Goal: Answer question/provide support

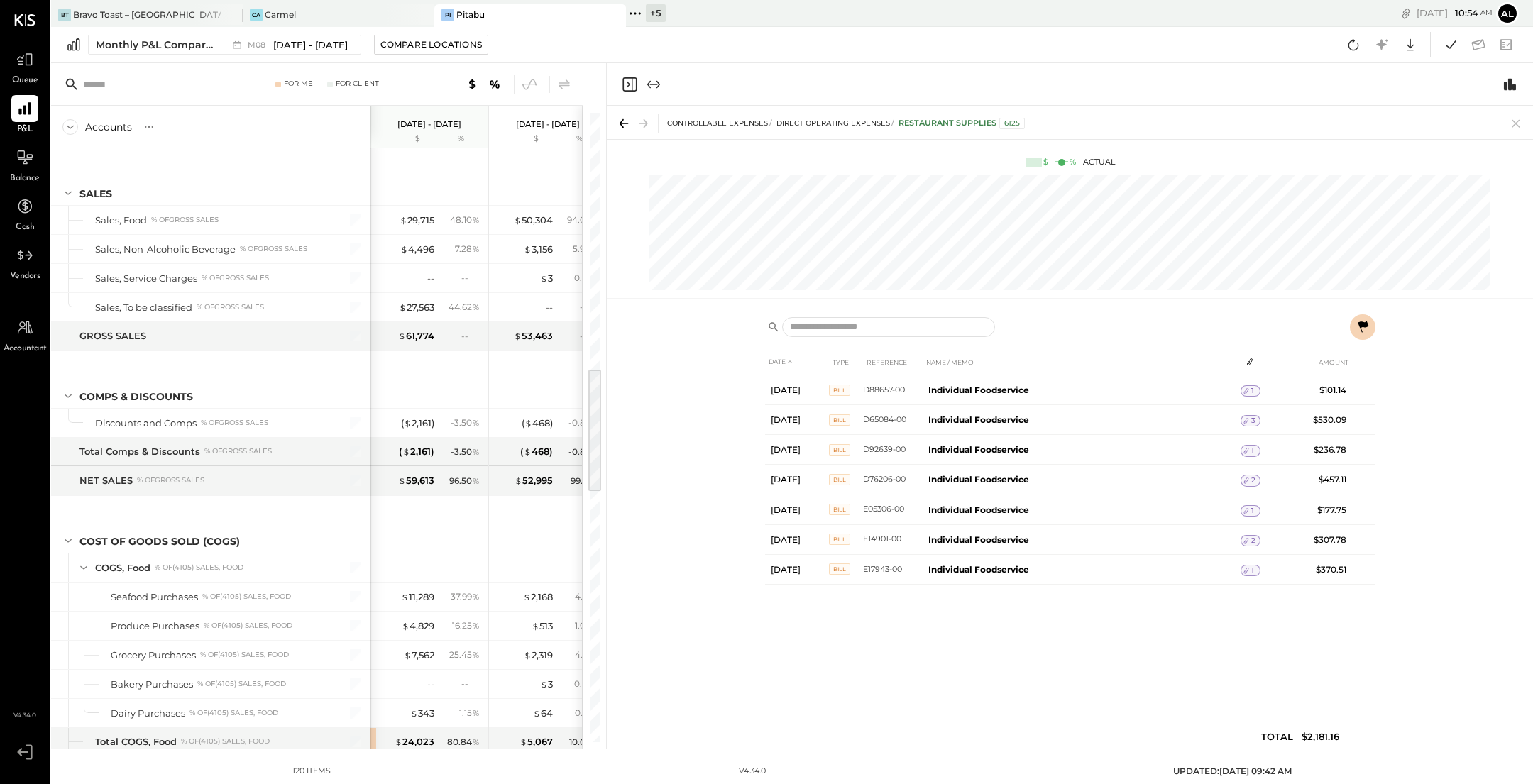
scroll to position [1275, 0]
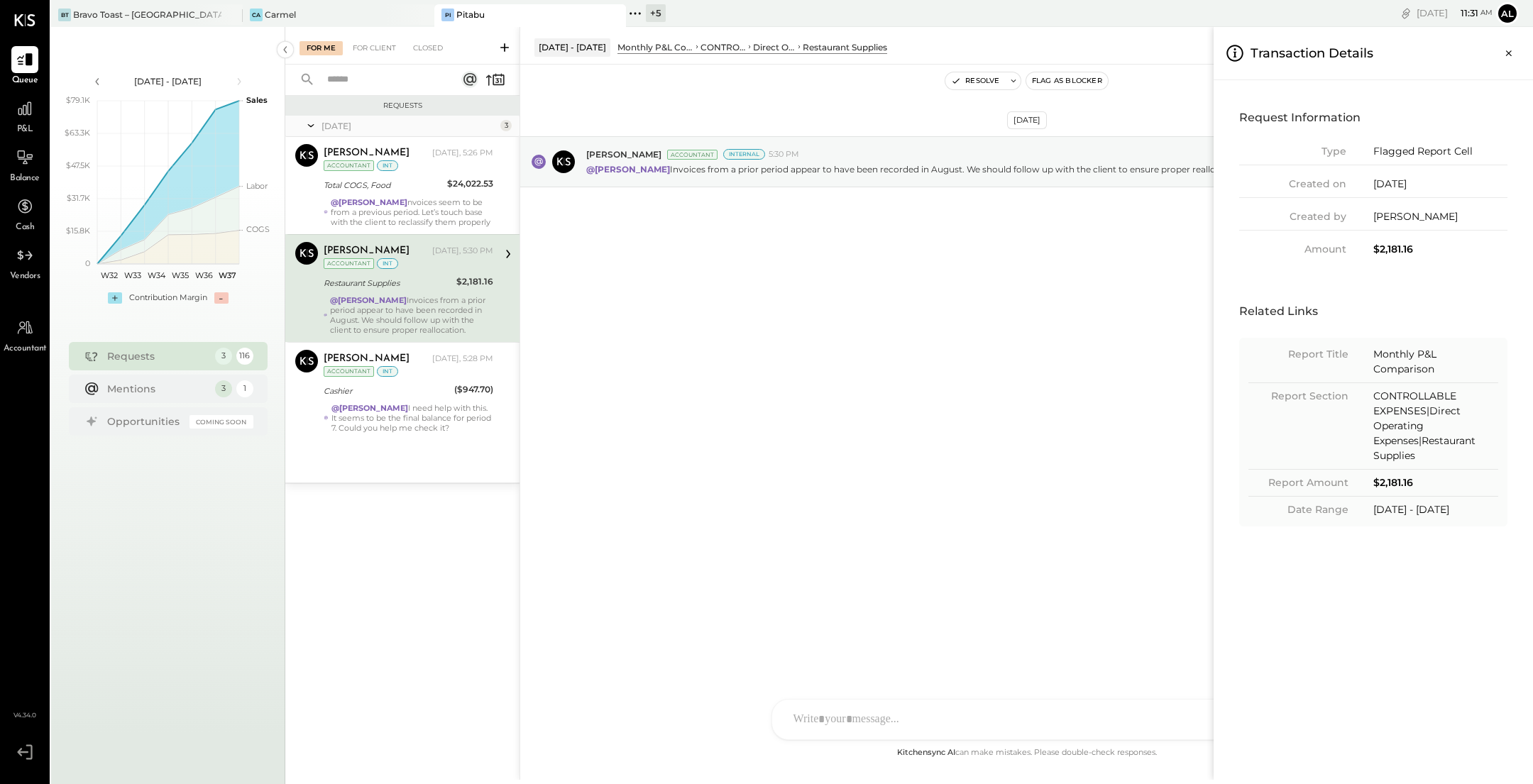
click at [456, 200] on div "For Me For Client Closed Requests [DATE] 3 [PERSON_NAME] Accountant [PERSON_NAM…" at bounding box center [909, 403] width 1248 height 753
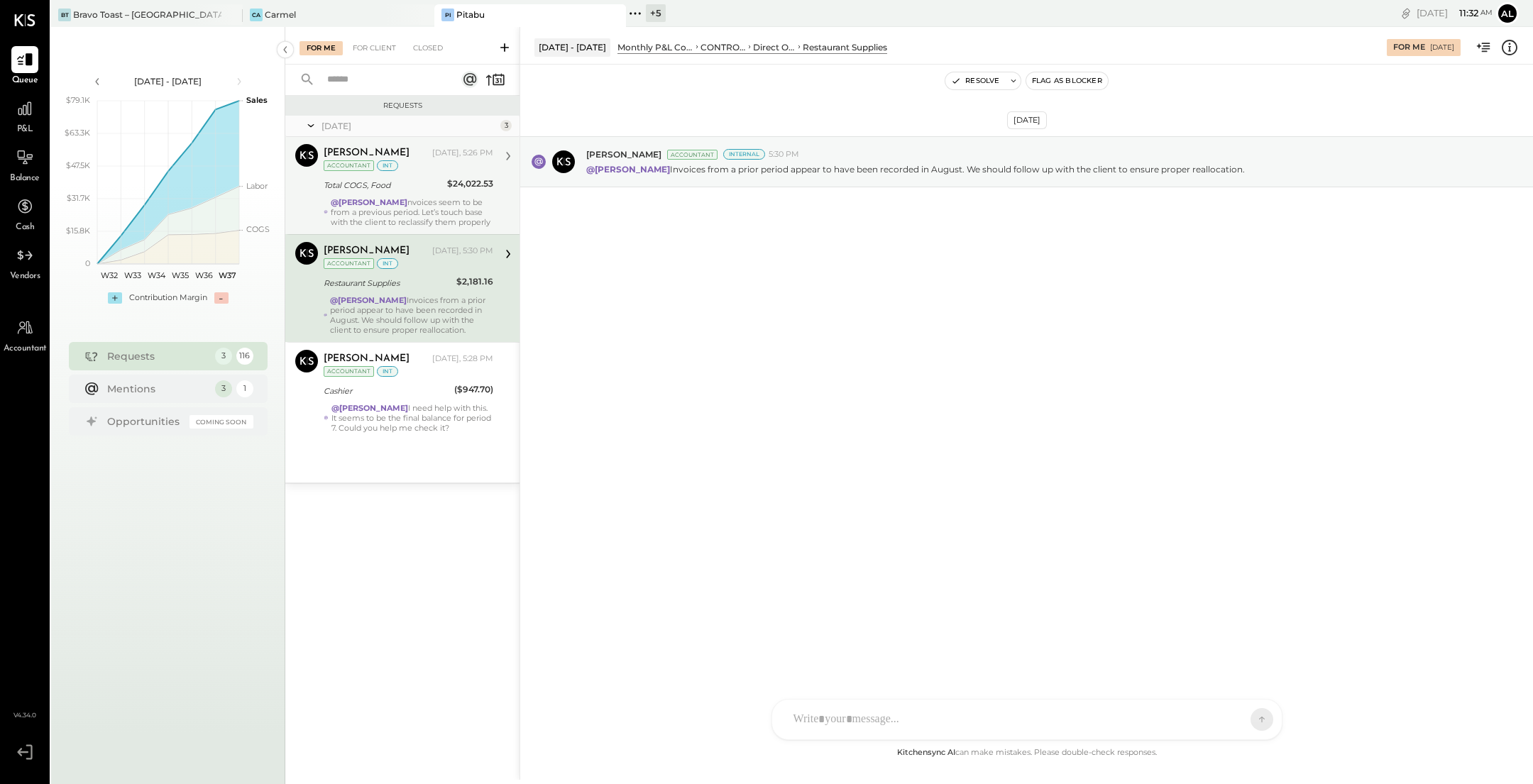
click at [455, 203] on div "@[PERSON_NAME] nvoices seem to be from a previous period. Let’s touch base with…" at bounding box center [412, 212] width 162 height 30
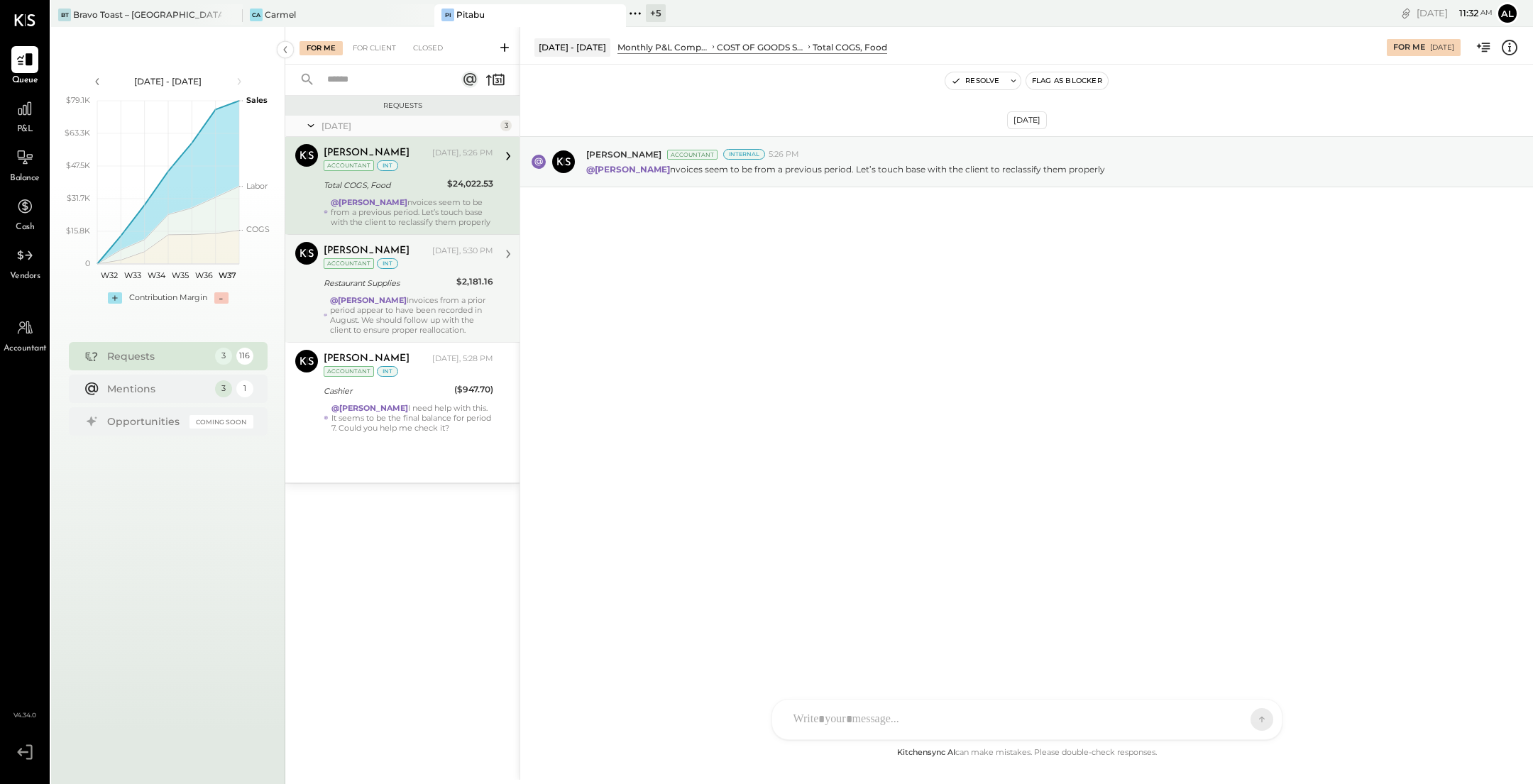
click at [459, 268] on div "[PERSON_NAME] [DATE], 5:30 PM Accountant int" at bounding box center [408, 256] width 170 height 29
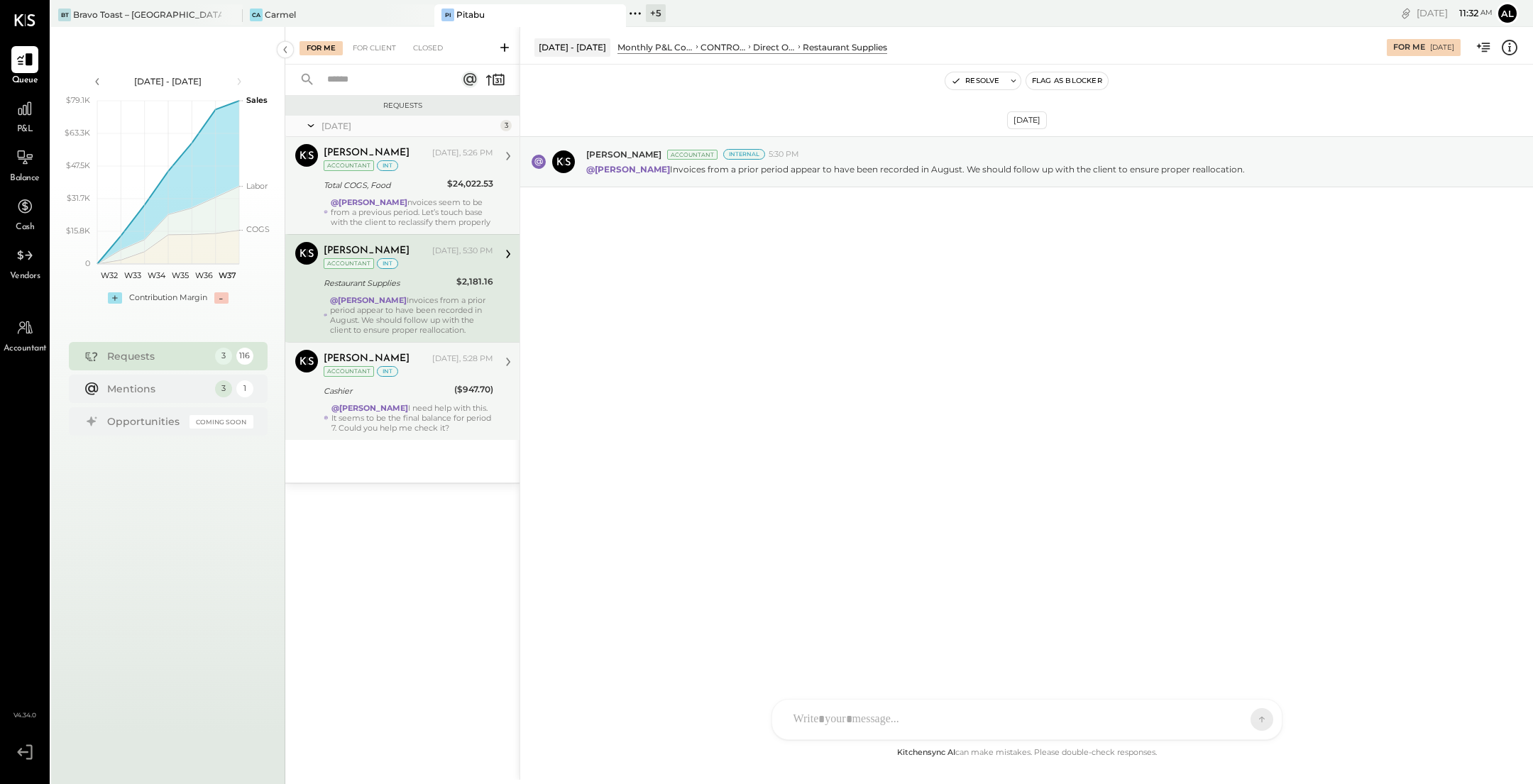
click at [450, 425] on div "@[PERSON_NAME] I need help with this. It seems to be the final balance for peri…" at bounding box center [412, 418] width 162 height 30
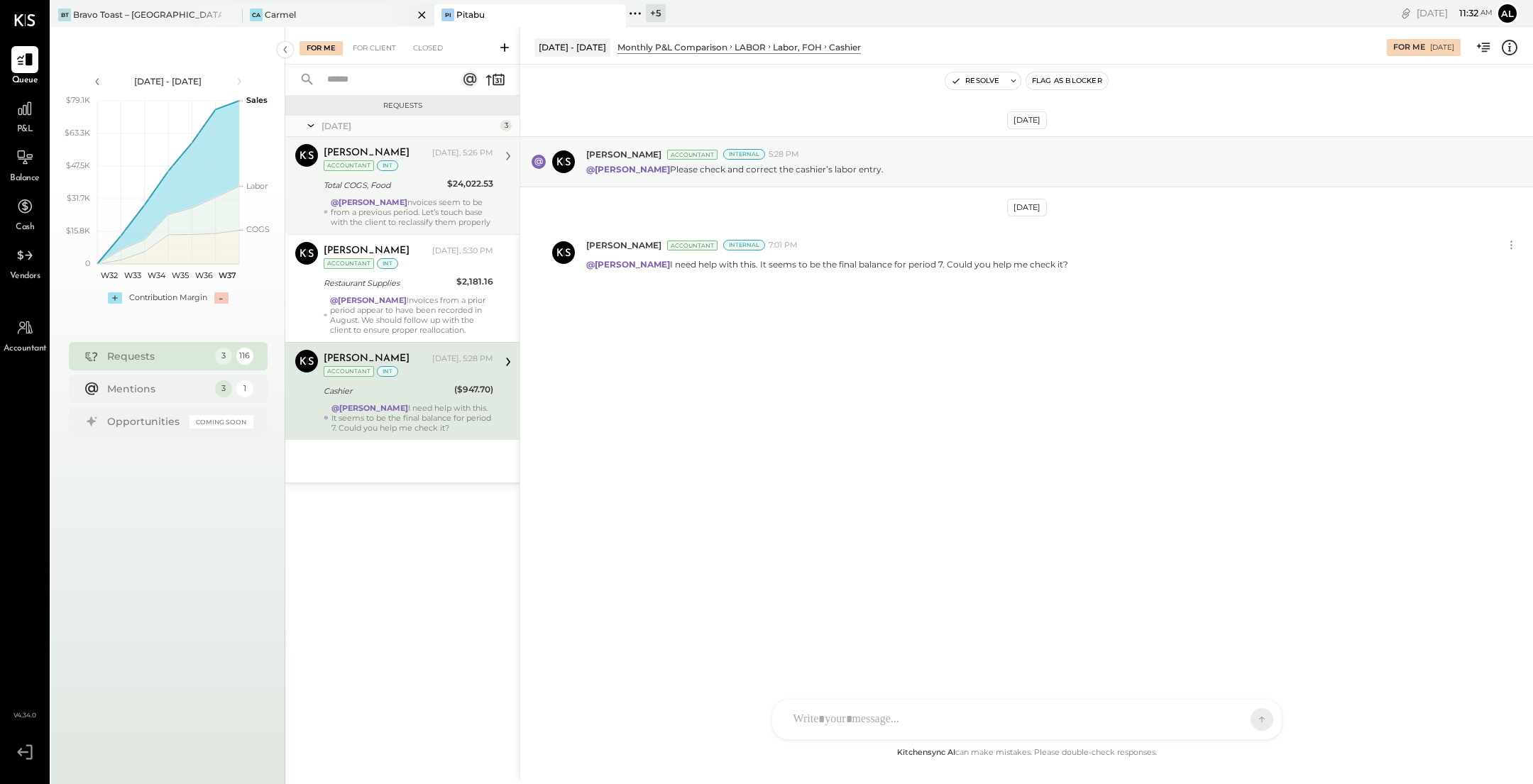
click at [338, 11] on div "Ca Carmel" at bounding box center [328, 14] width 171 height 13
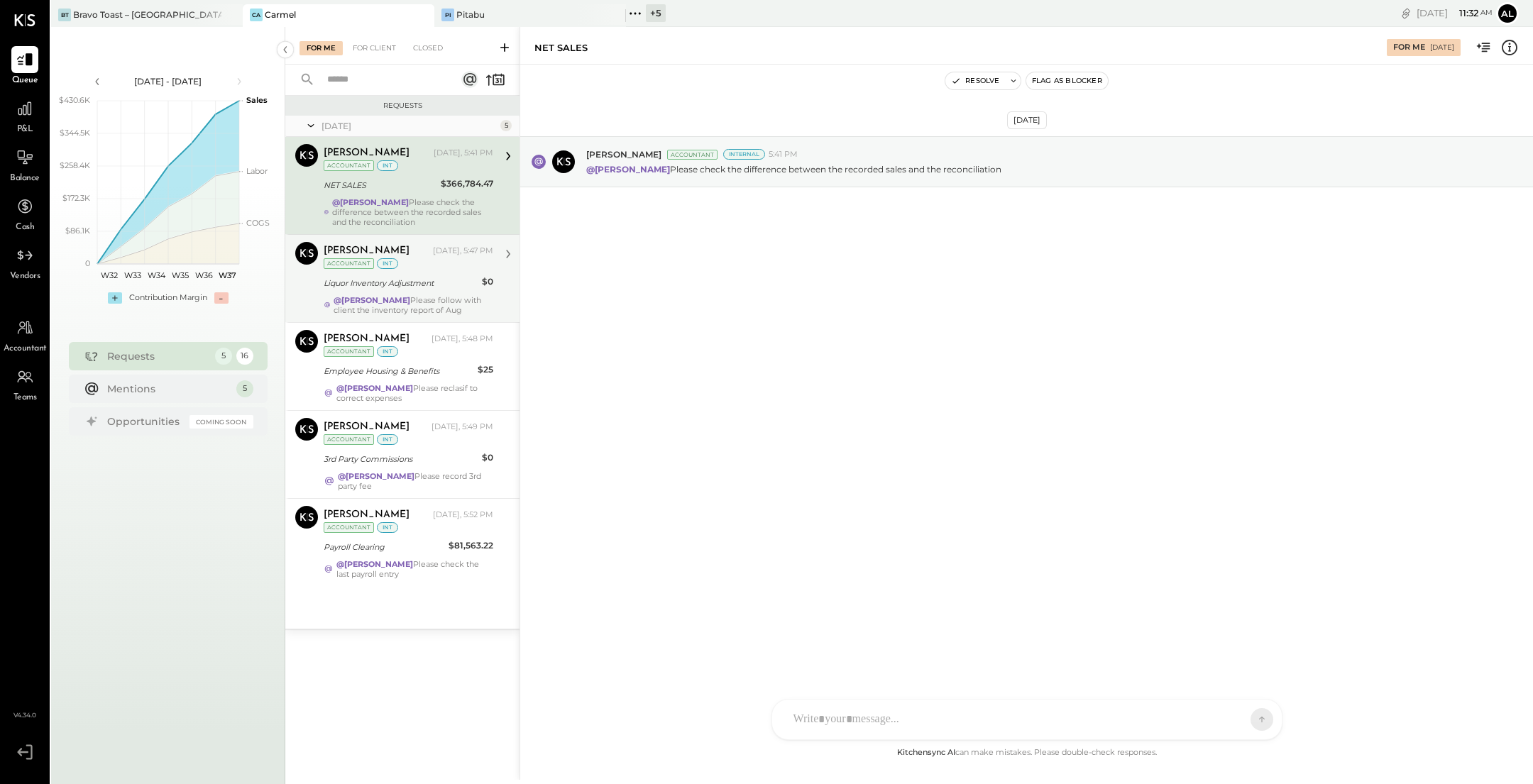
click at [458, 292] on div "[PERSON_NAME] [DATE], 5:47 PM Accountant int Liquor Inventory Adjustment $0 @[P…" at bounding box center [408, 279] width 170 height 73
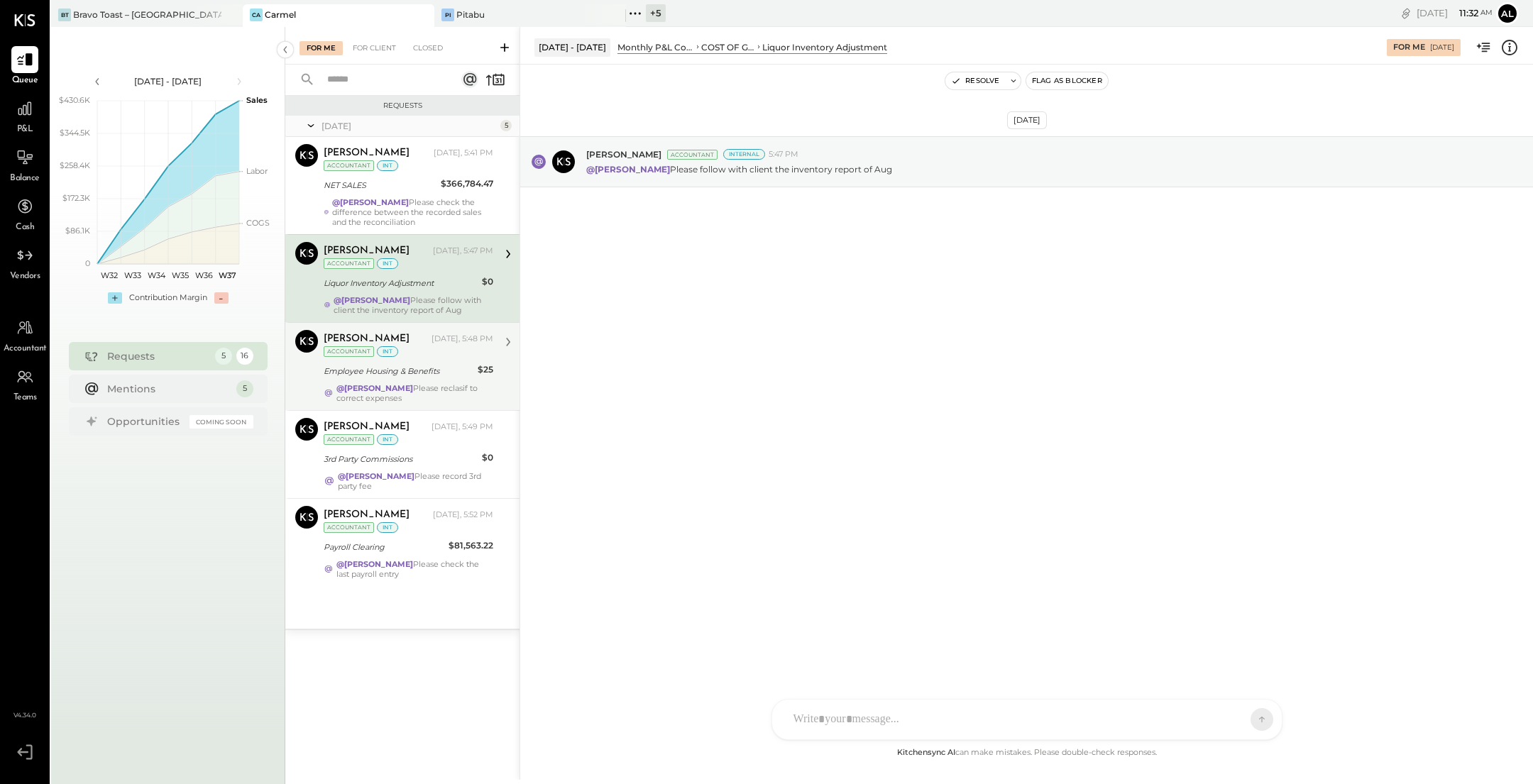
click at [461, 379] on div "[PERSON_NAME] [DATE], 5:48 PM Accountant int Employee Housing & Benefits $25 @[…" at bounding box center [408, 367] width 170 height 73
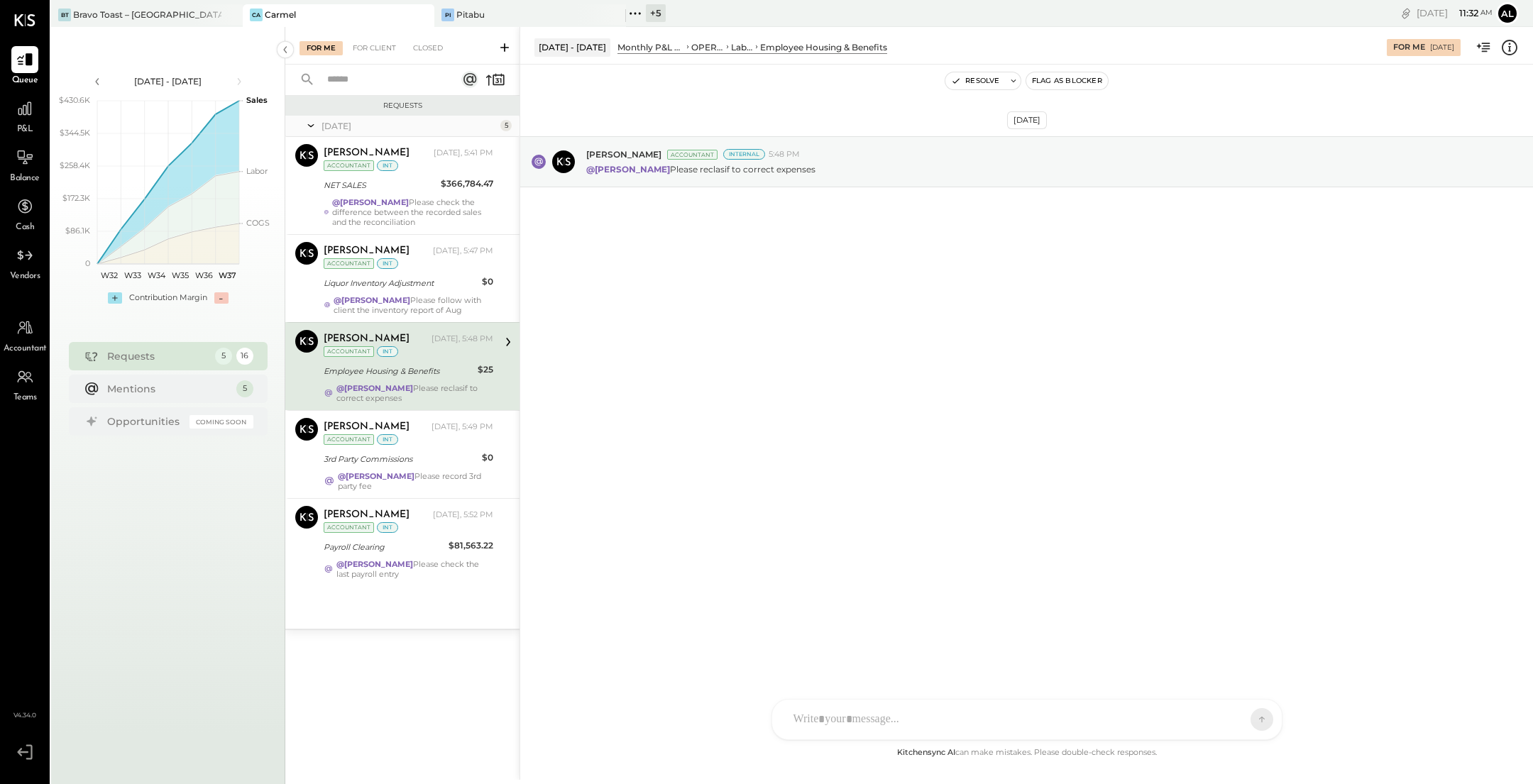
click at [1517, 46] on icon at bounding box center [1509, 47] width 19 height 19
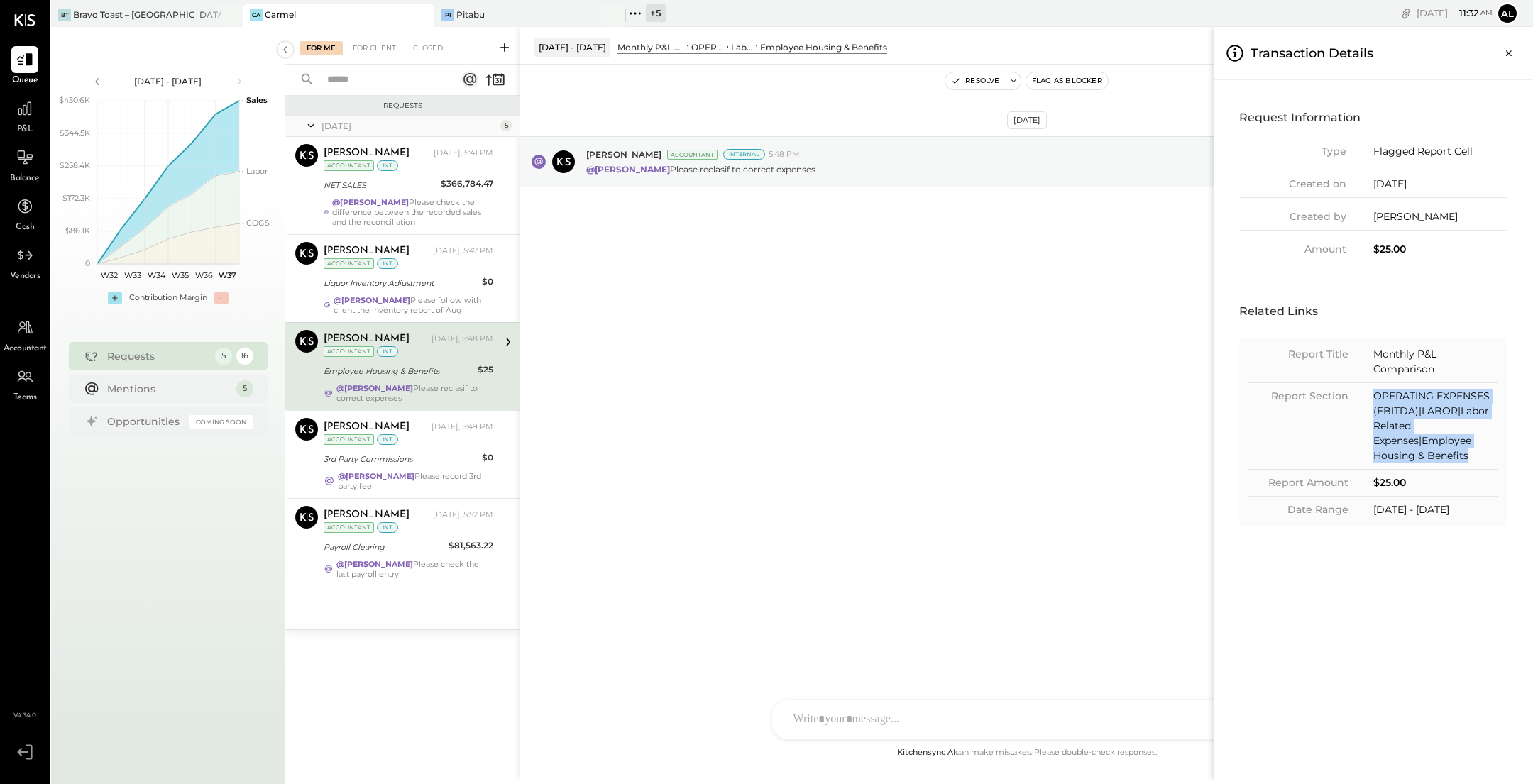
drag, startPoint x: 1470, startPoint y: 455, endPoint x: 1370, endPoint y: 392, distance: 118.2
click at [1370, 392] on div "Report Section OPERATING EXPENSES (EBITDA)|LABOR|Labor Related Expenses|Employe…" at bounding box center [1373, 429] width 250 height 81
copy div "OPERATING EXPENSES (EBITDA)|LABOR|Labor Related Expenses|Employee Housing & Ben…"
click at [1517, 42] on button "Close panel" at bounding box center [1508, 53] width 25 height 25
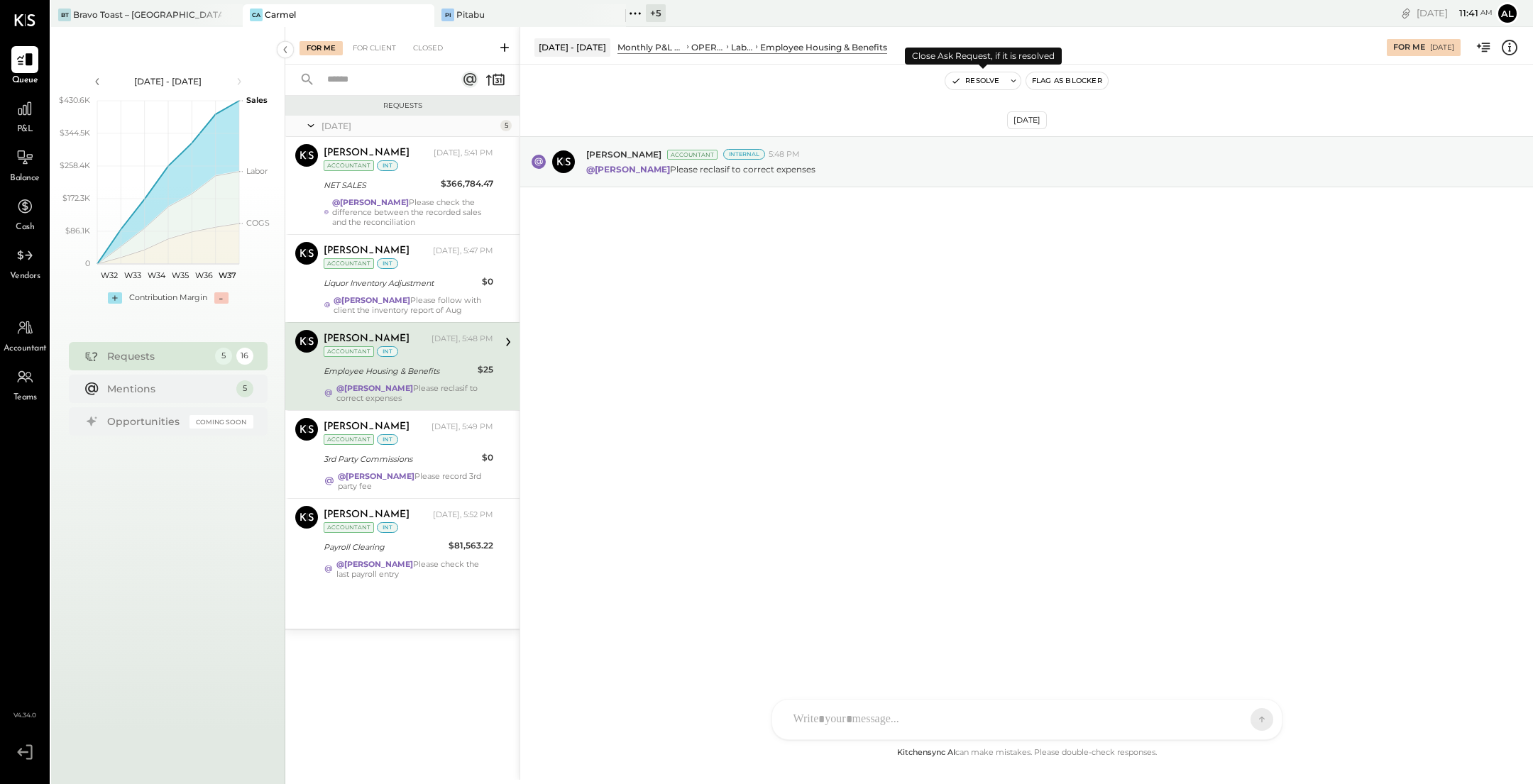
click at [1015, 81] on icon at bounding box center [1013, 80] width 10 height 10
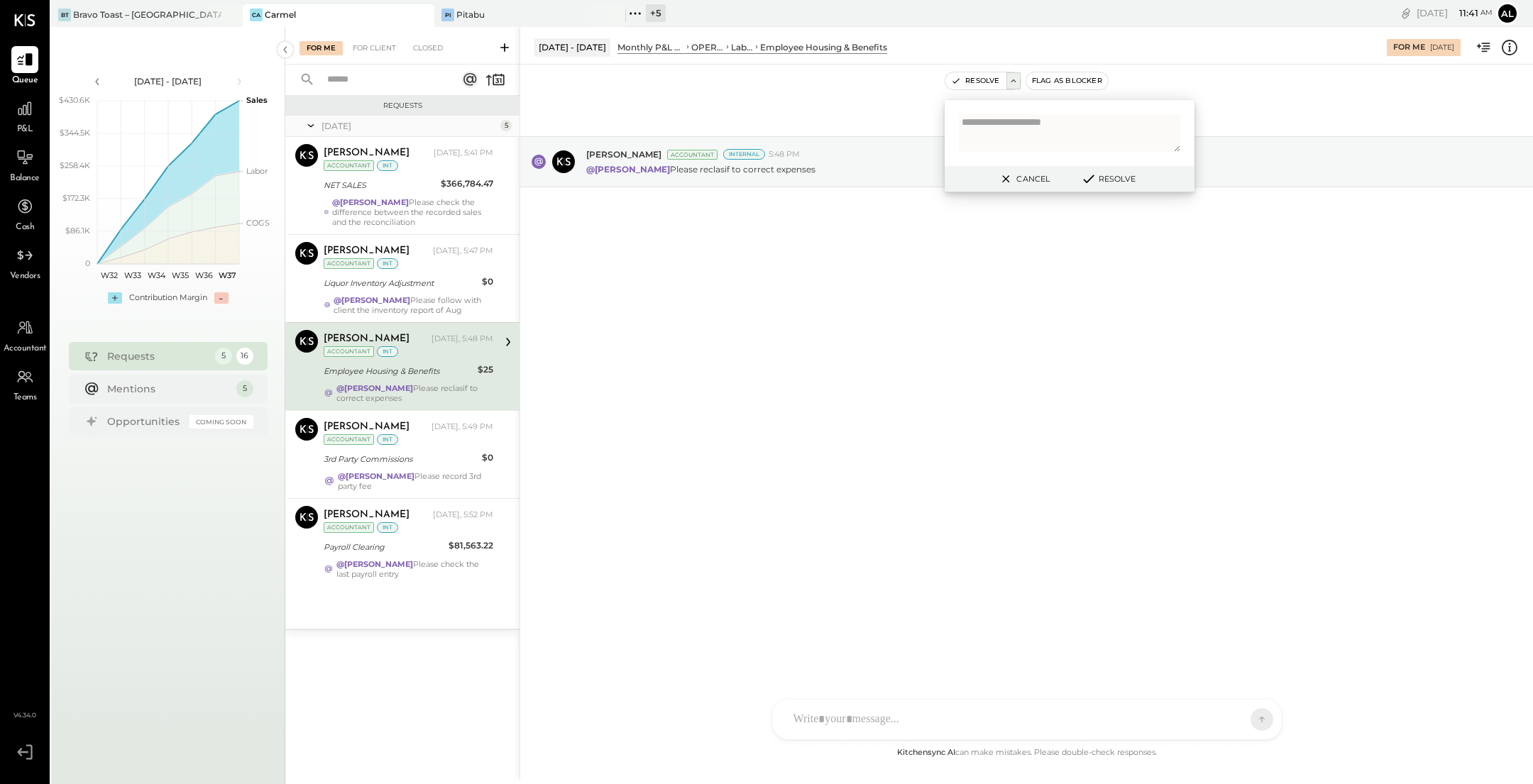
click at [1207, 289] on div "[DATE] [PERSON_NAME] Accountant Internal 5:48 PM @[PERSON_NAME] Please reclasif…" at bounding box center [1026, 197] width 1013 height 194
click at [1054, 302] on div "[DATE] [PERSON_NAME] Accountant Internal 5:48 PM @[PERSON_NAME] Please reclasif…" at bounding box center [1026, 405] width 1013 height 680
click at [1017, 181] on button "Cancel" at bounding box center [1023, 179] width 61 height 19
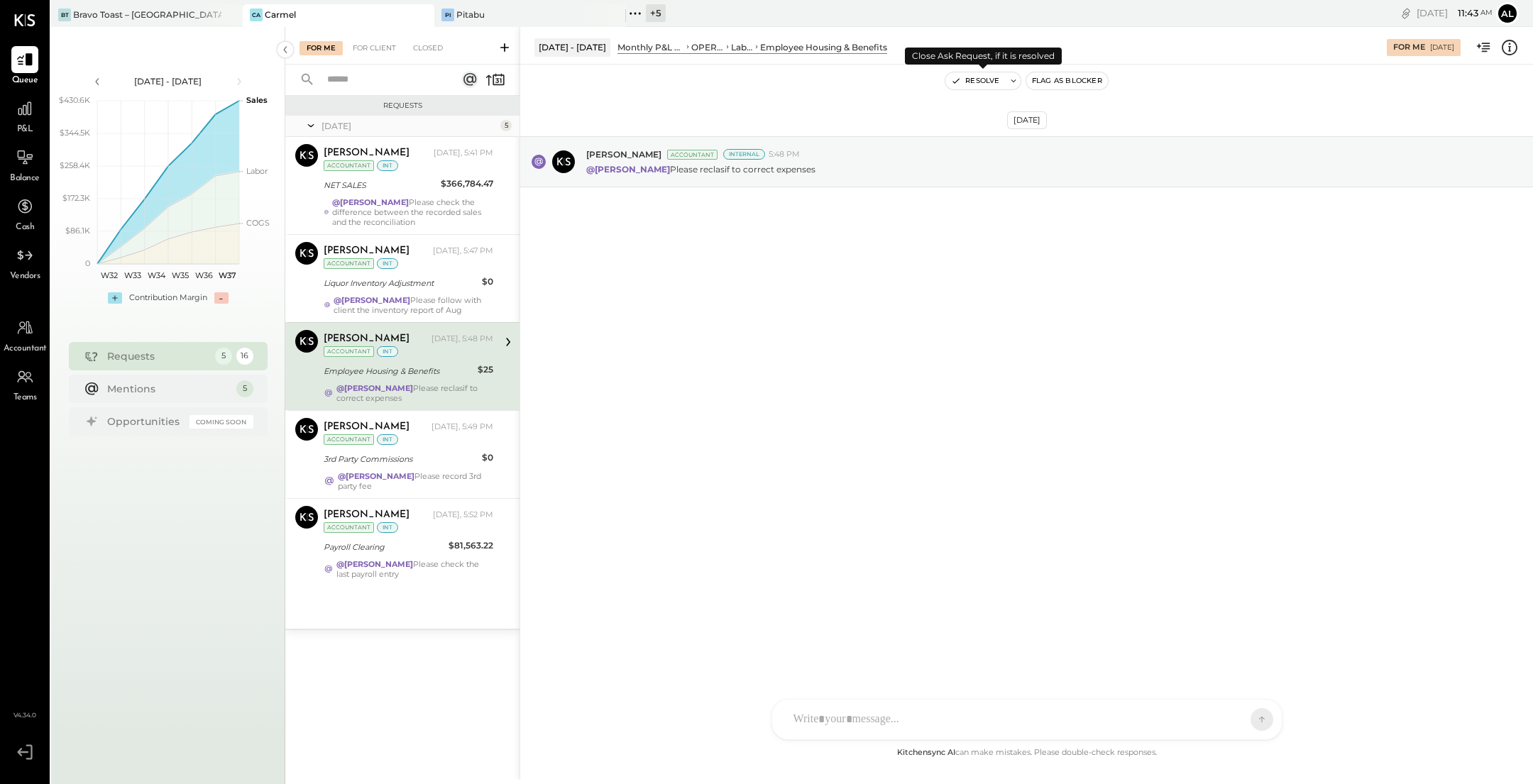
click at [981, 86] on button "Resolve" at bounding box center [975, 80] width 60 height 17
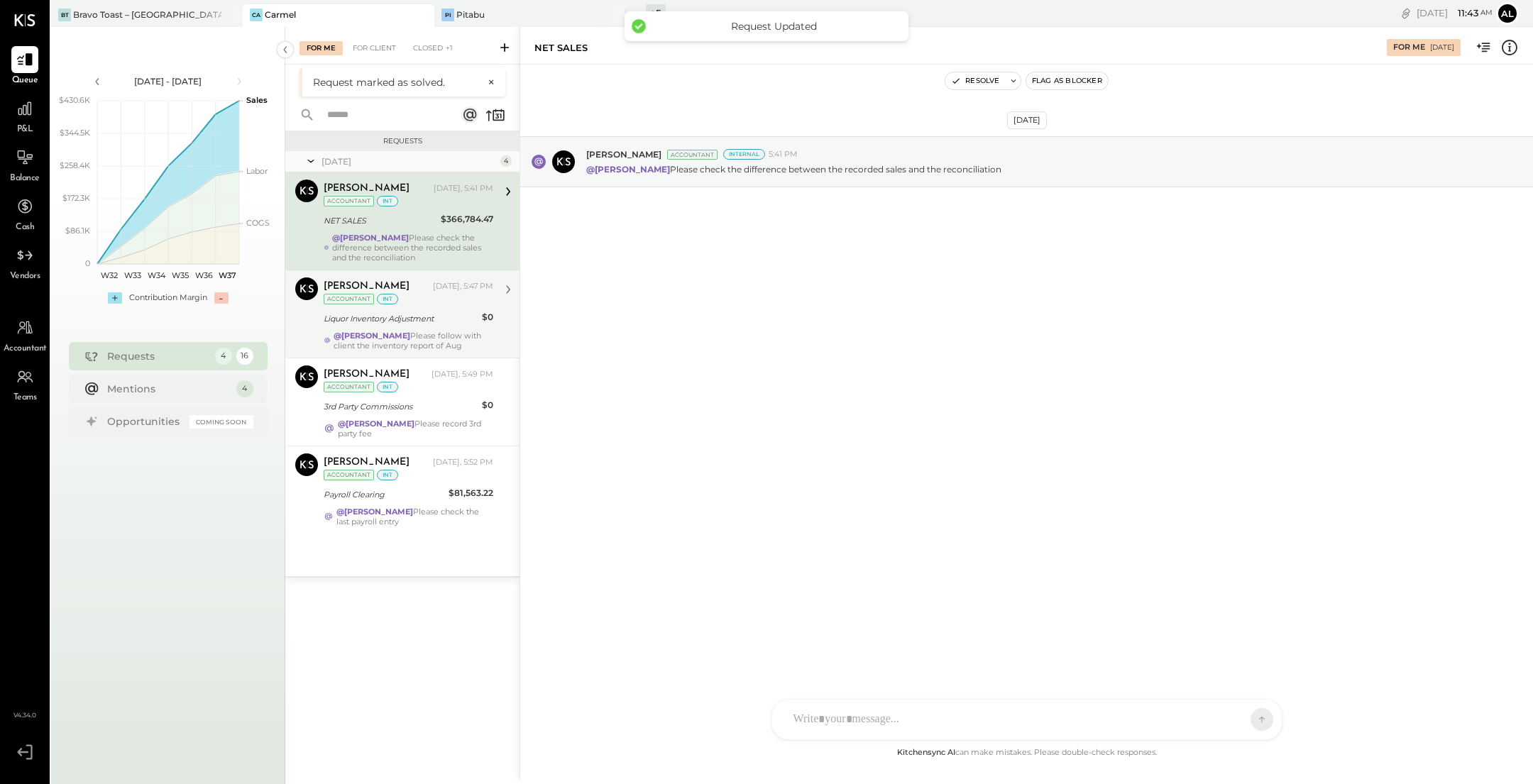
click at [455, 323] on div "Liquor Inventory Adjustment" at bounding box center [400, 318] width 154 height 14
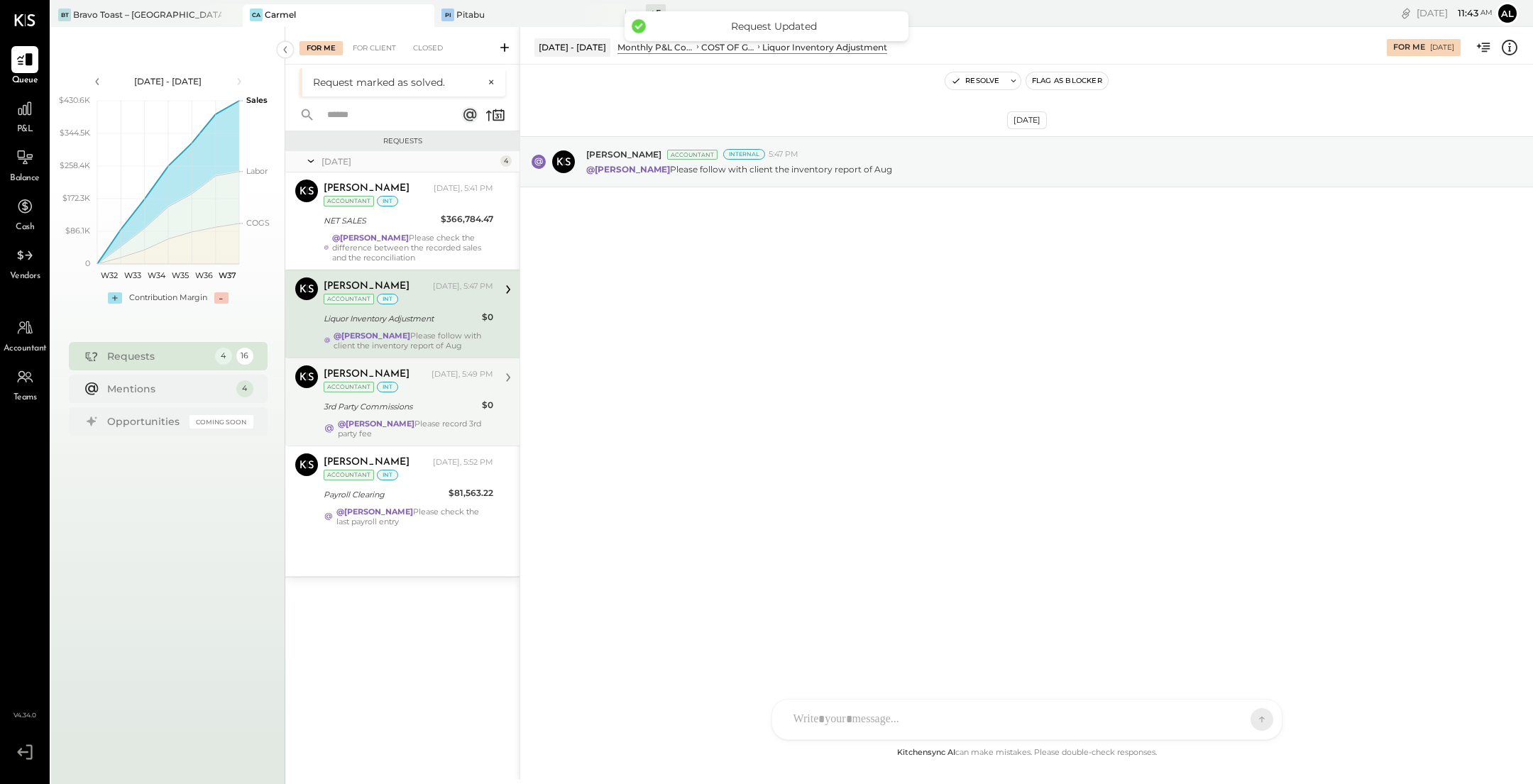
click at [439, 435] on div "@[PERSON_NAME] Please record 3rd party fee" at bounding box center [415, 429] width 156 height 20
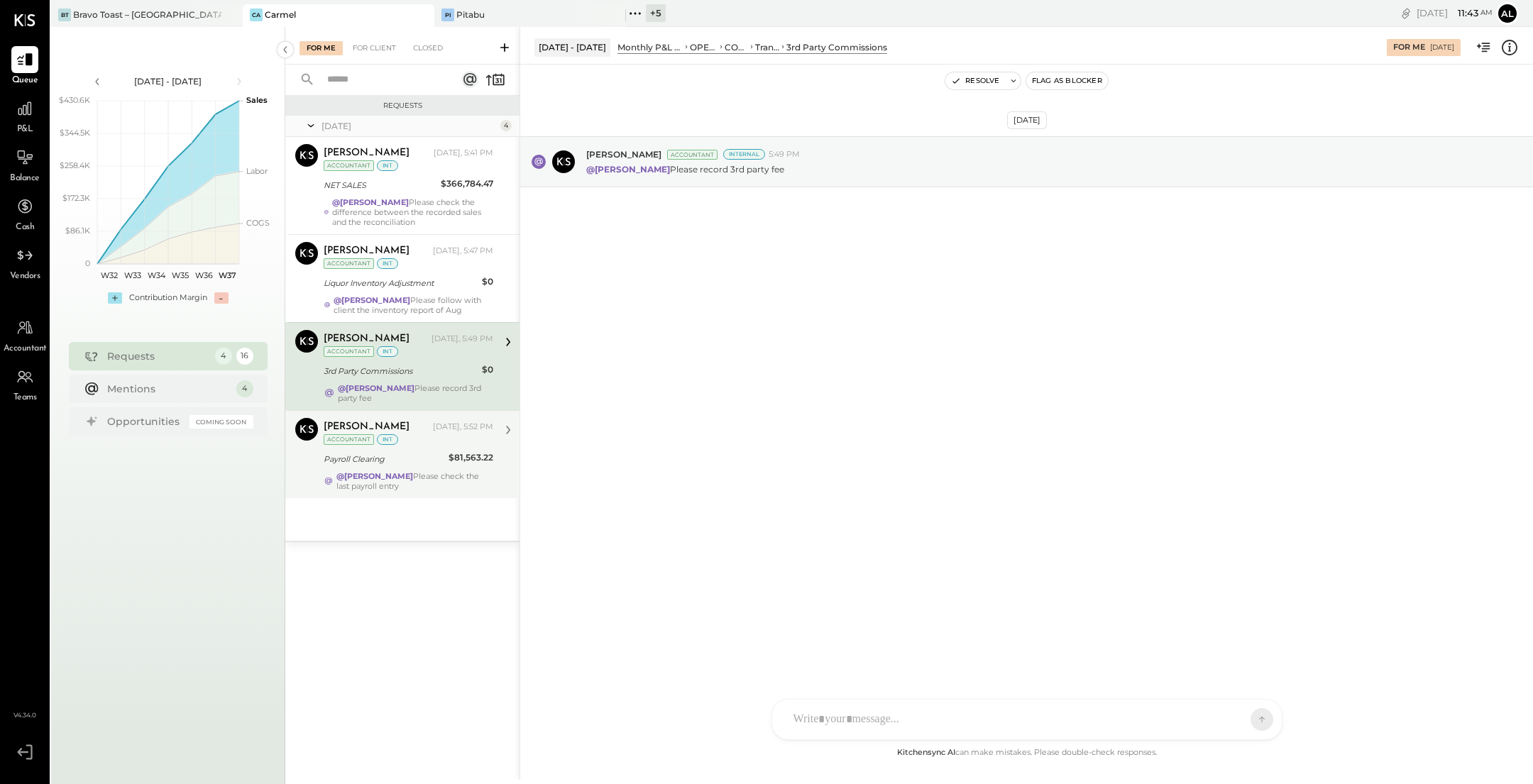
click at [443, 478] on div "@[PERSON_NAME] Please check the last payroll entry" at bounding box center [414, 481] width 157 height 20
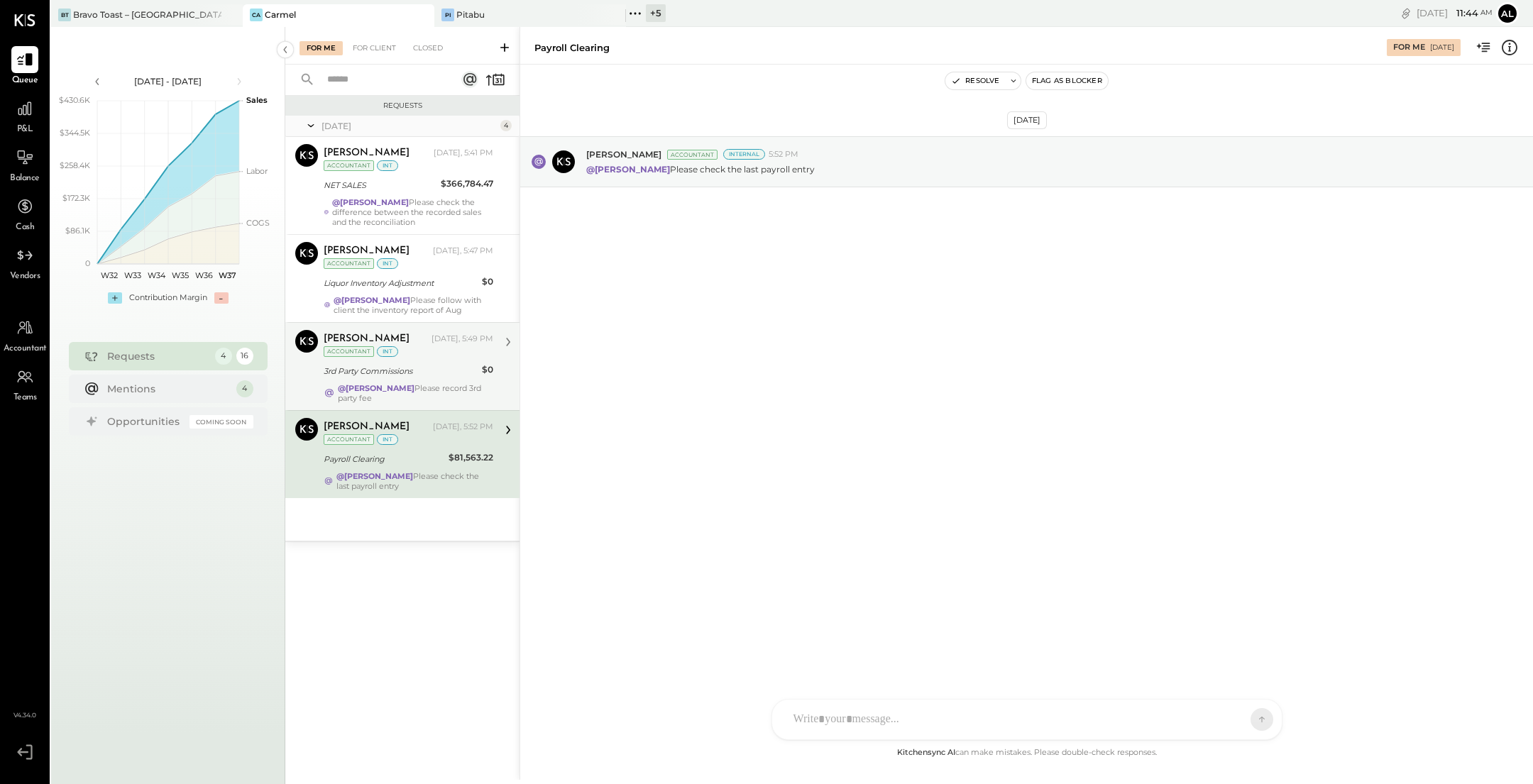
click at [1511, 49] on icon at bounding box center [1509, 47] width 19 height 19
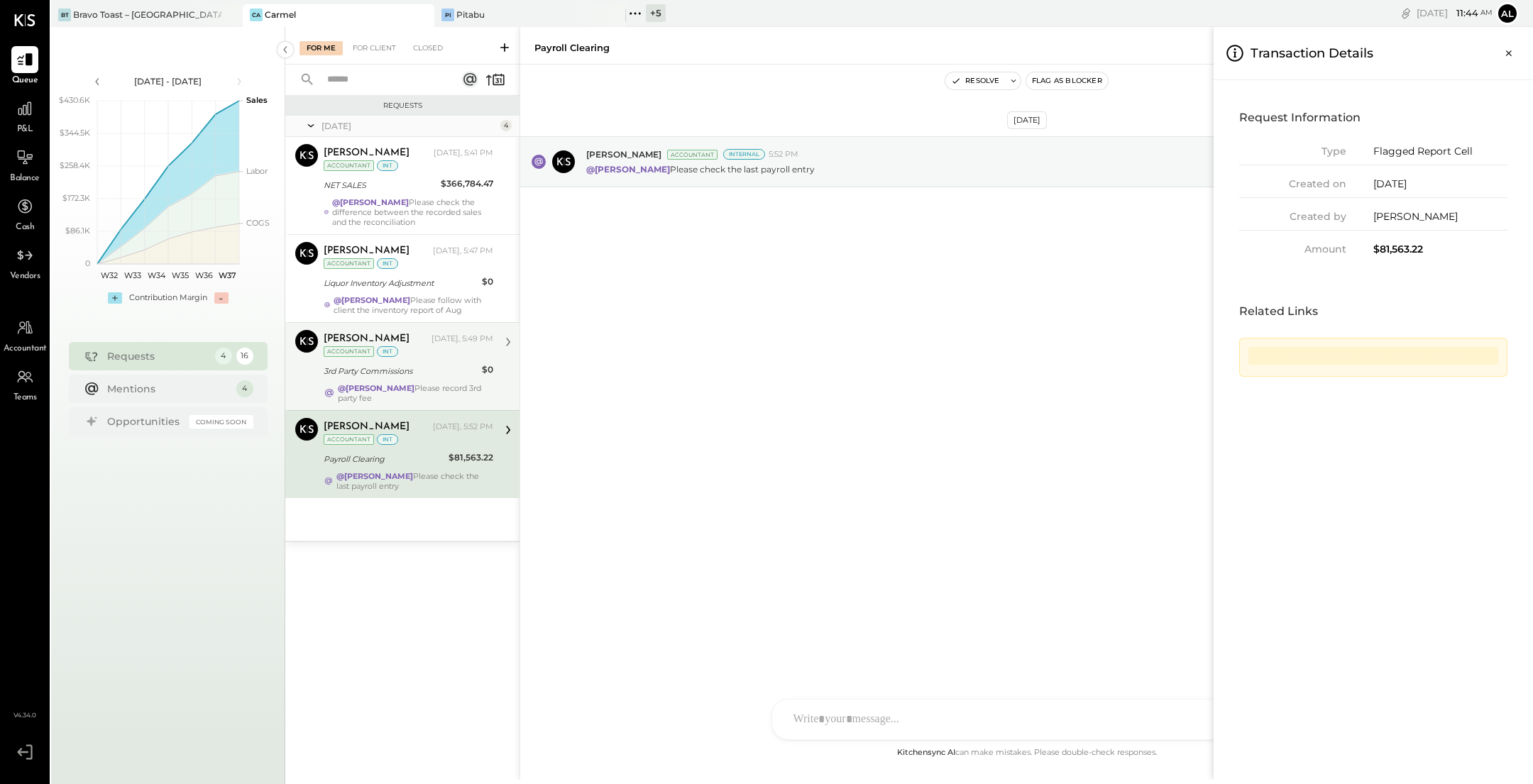
click at [964, 317] on div "For Me For Client Closed Requests [DATE] 4 [PERSON_NAME] Accountant [PERSON_NAM…" at bounding box center [909, 403] width 1248 height 753
